Goal: Task Accomplishment & Management: Use online tool/utility

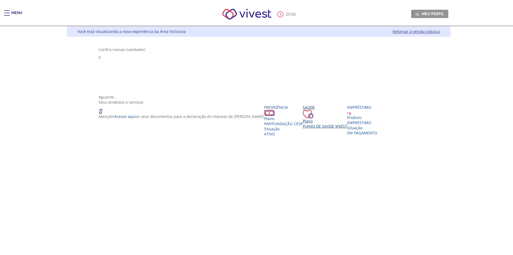
click at [303, 118] on div "Plano" at bounding box center [325, 120] width 44 height 5
click at [303, 129] on div "Saúde Plano Plano de Saúde VIVEST" at bounding box center [325, 117] width 44 height 24
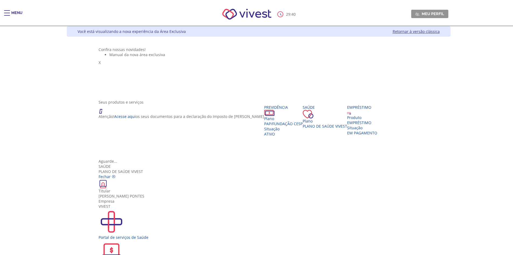
click at [226, 240] on div "2ª Via de Boleto de Cobrança" at bounding box center [259, 255] width 320 height 31
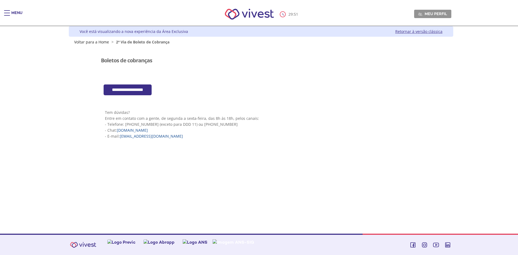
click at [139, 92] on input "**********" at bounding box center [128, 89] width 48 height 11
